Goal: Transaction & Acquisition: Purchase product/service

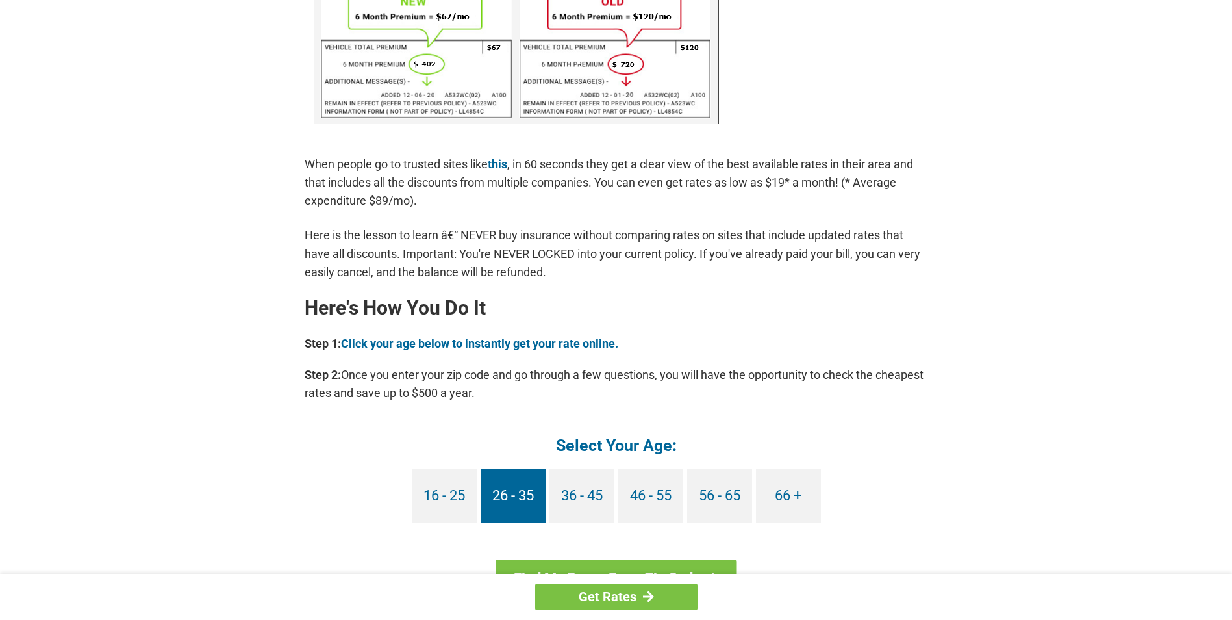
scroll to position [909, 0]
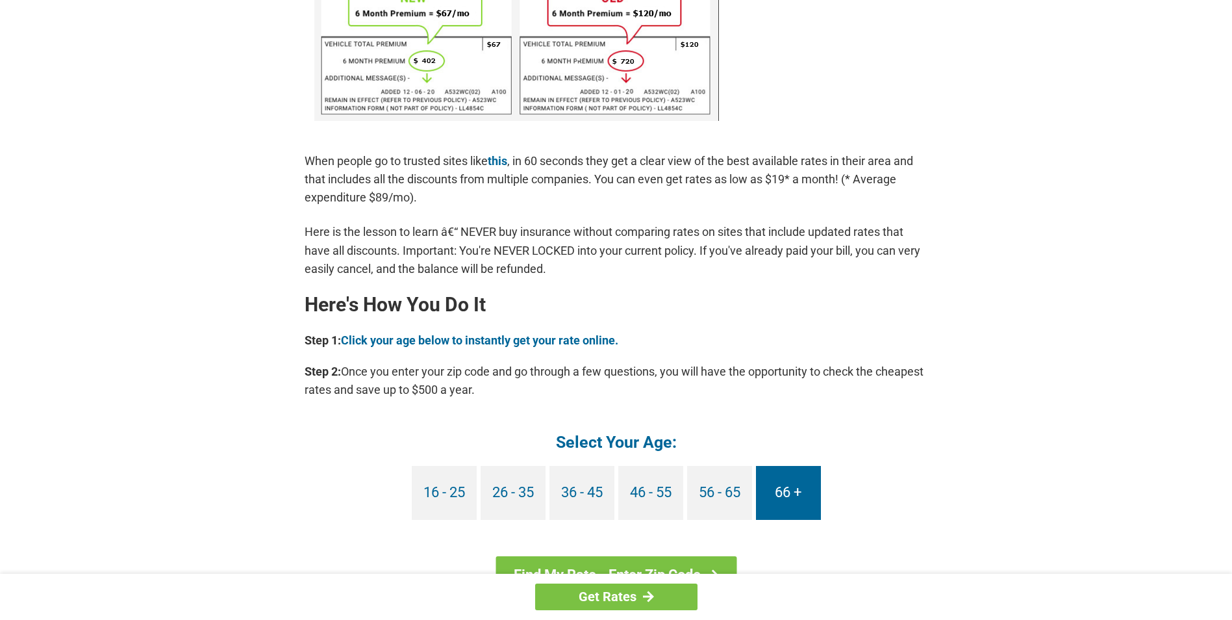
click at [800, 483] on link "66 +" at bounding box center [788, 493] width 65 height 54
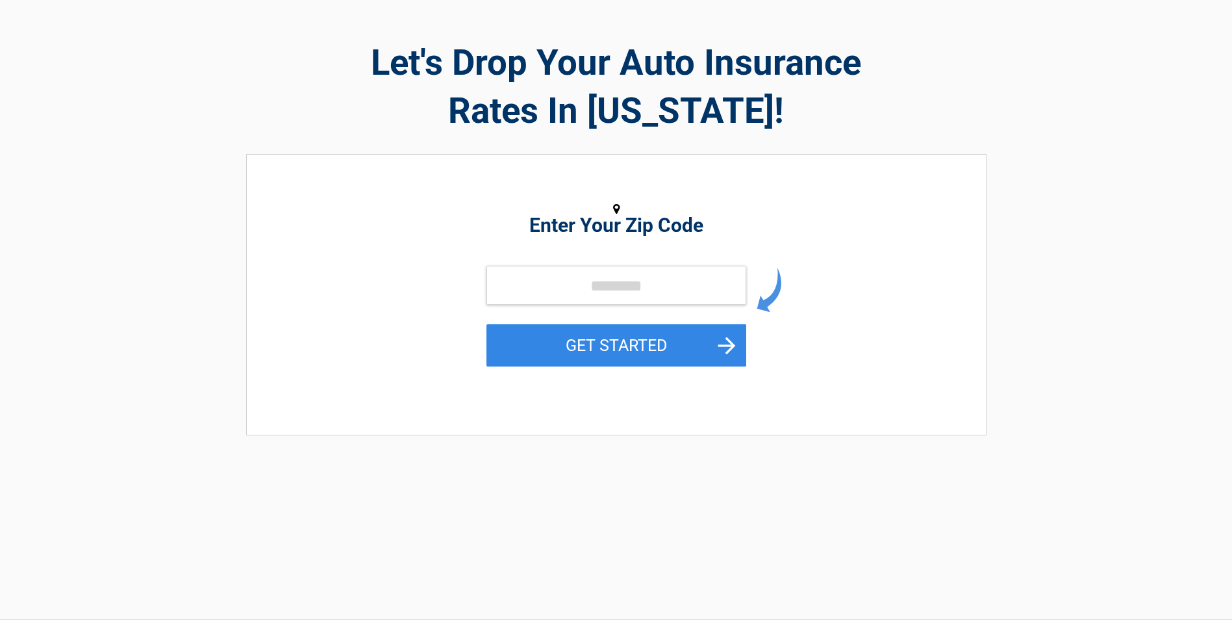
scroll to position [65, 0]
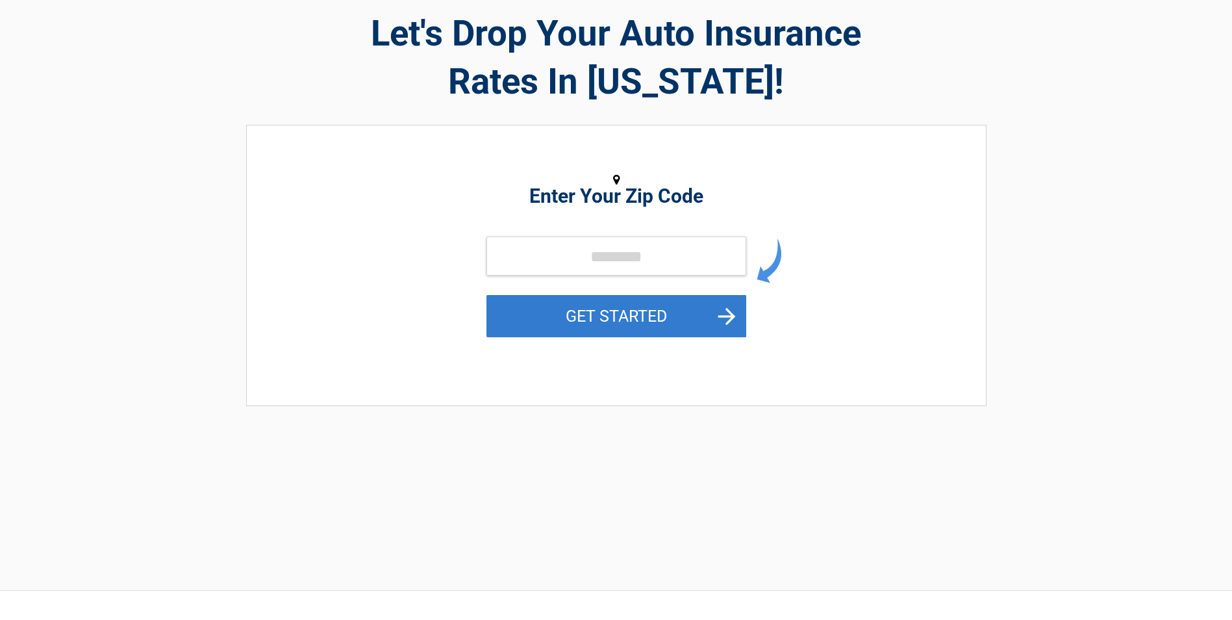
click at [692, 318] on button "GET STARTED" at bounding box center [617, 316] width 260 height 42
click at [528, 259] on input "tel" at bounding box center [617, 255] width 260 height 39
type input "*****"
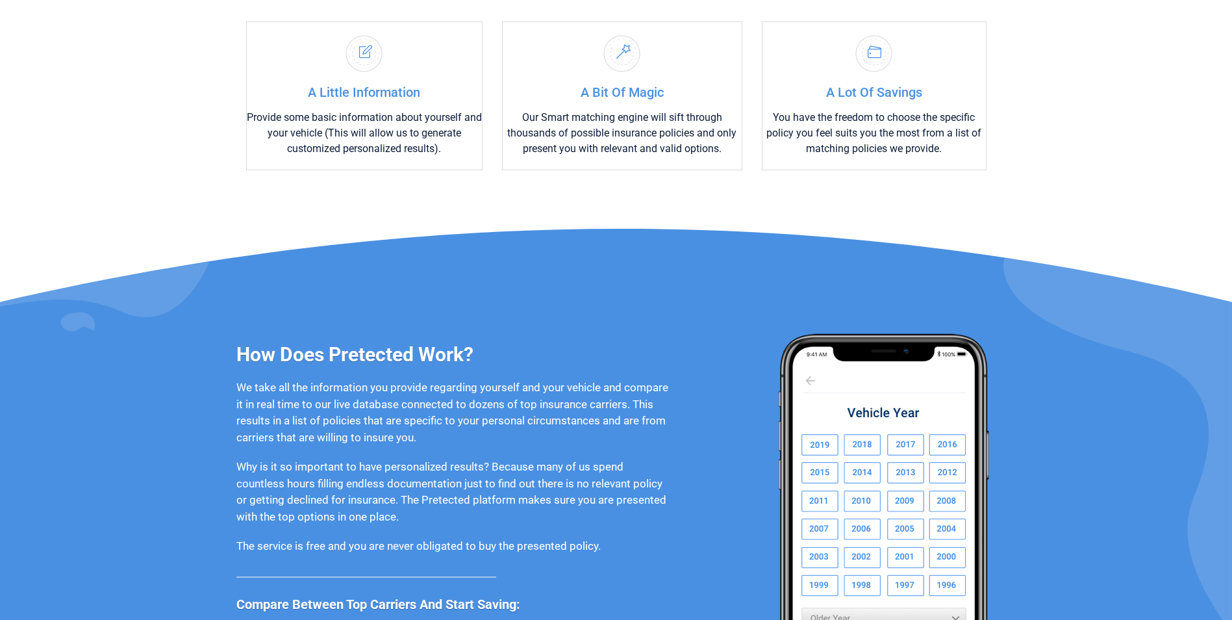
scroll to position [780, 0]
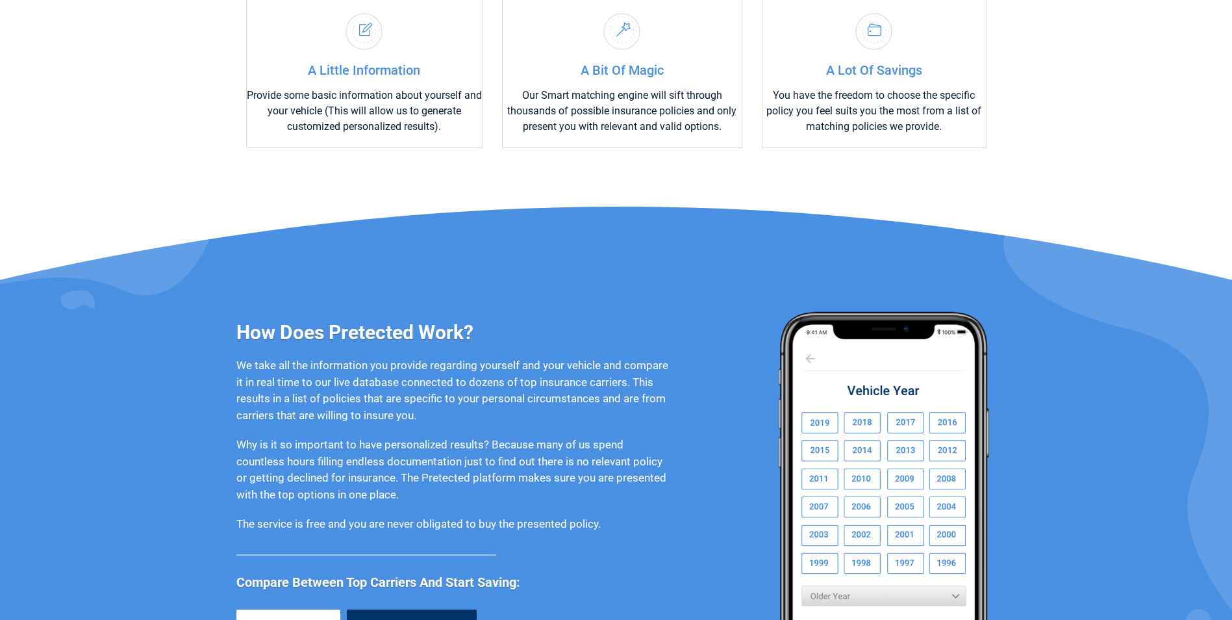
click at [869, 424] on img at bounding box center [882, 469] width 227 height 316
click at [861, 420] on img at bounding box center [882, 469] width 227 height 316
click at [863, 422] on img at bounding box center [882, 469] width 227 height 316
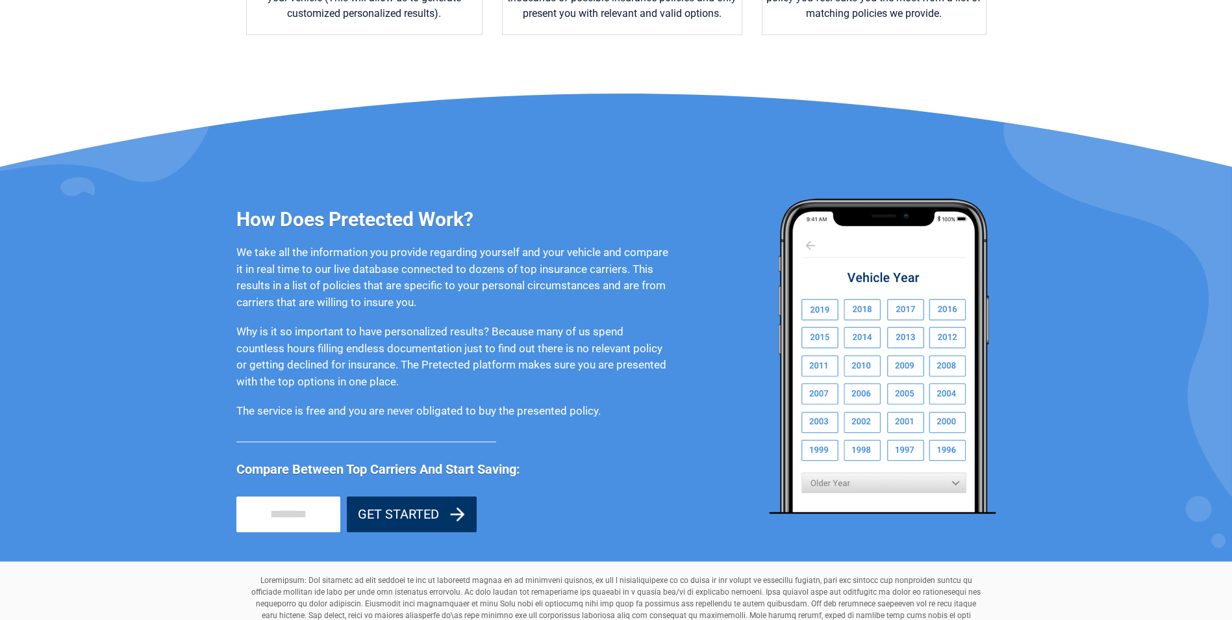
scroll to position [909, 0]
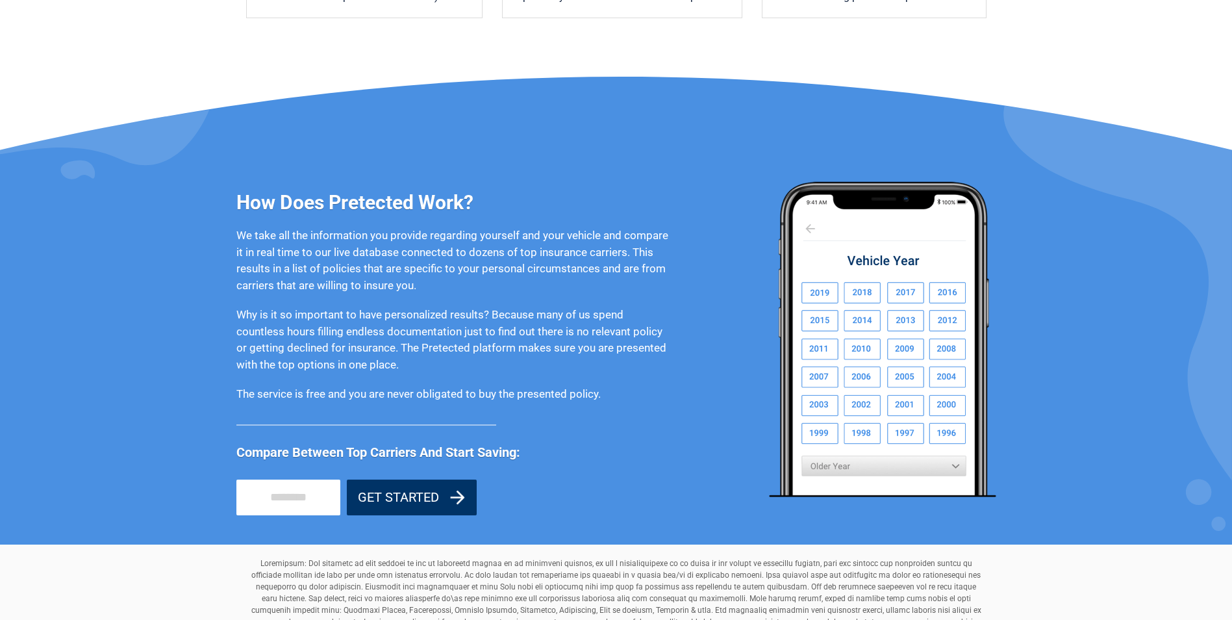
click at [443, 490] on button "GET STARTED" at bounding box center [412, 497] width 130 height 36
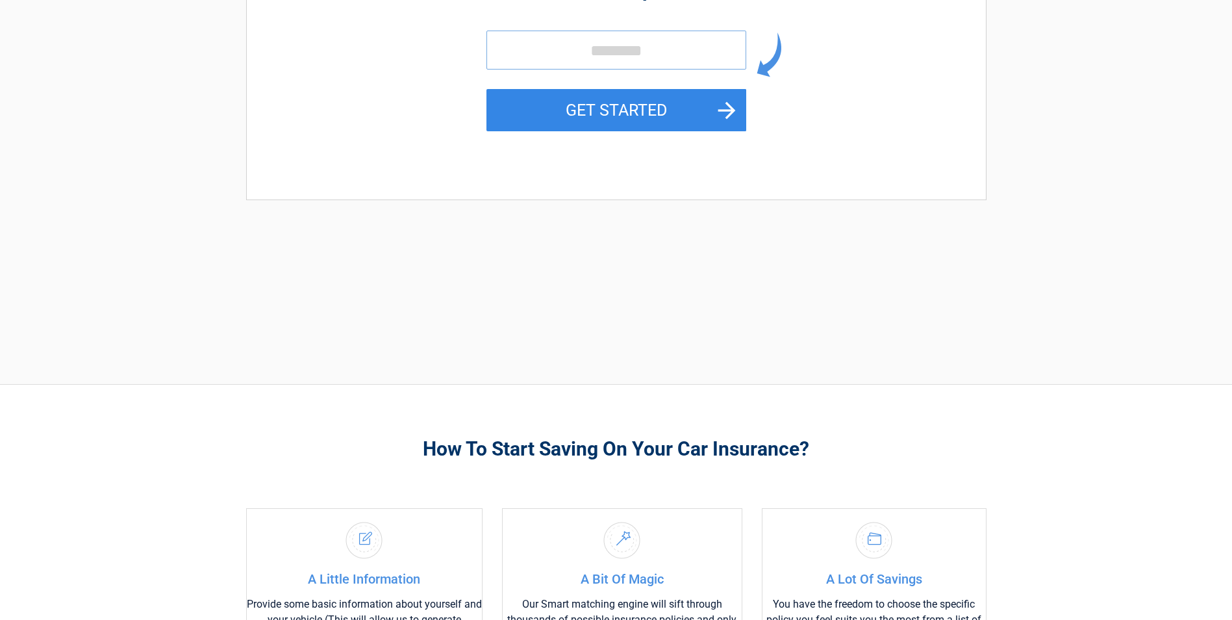
scroll to position [336, 0]
